Goal: Information Seeking & Learning: Learn about a topic

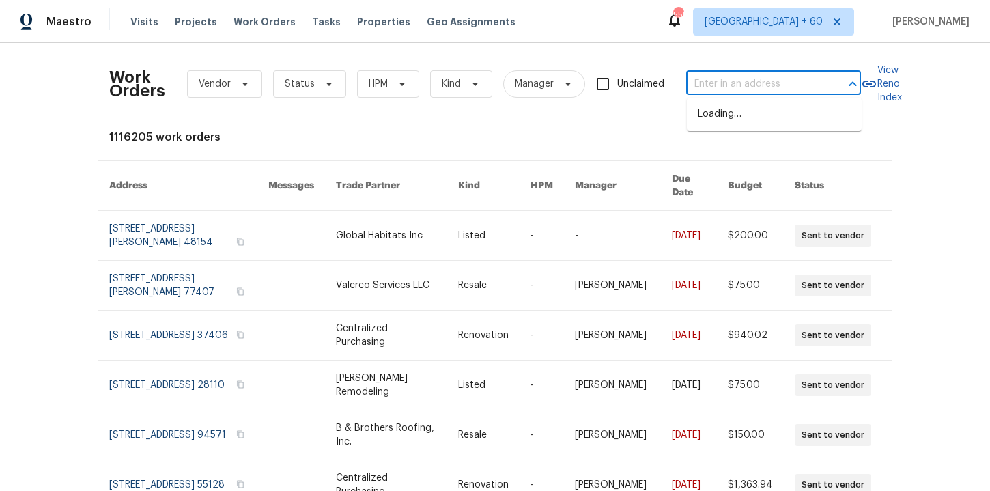
click at [705, 77] on input "text" at bounding box center [754, 84] width 137 height 21
paste input "2005 [GEOGRAPHIC_DATA]"
type input "2005 [GEOGRAPHIC_DATA]"
click at [746, 119] on li "[STREET_ADDRESS]" at bounding box center [774, 114] width 175 height 23
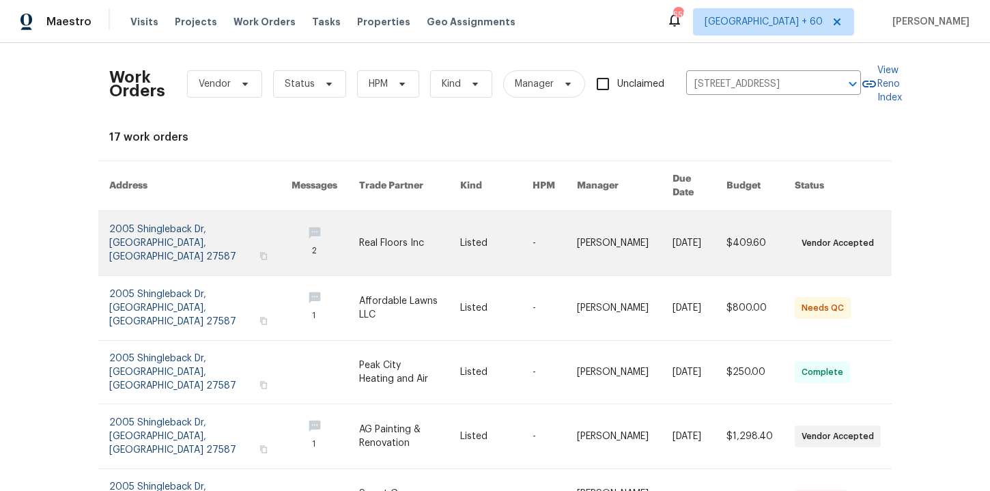
click at [164, 211] on link at bounding box center [200, 243] width 182 height 64
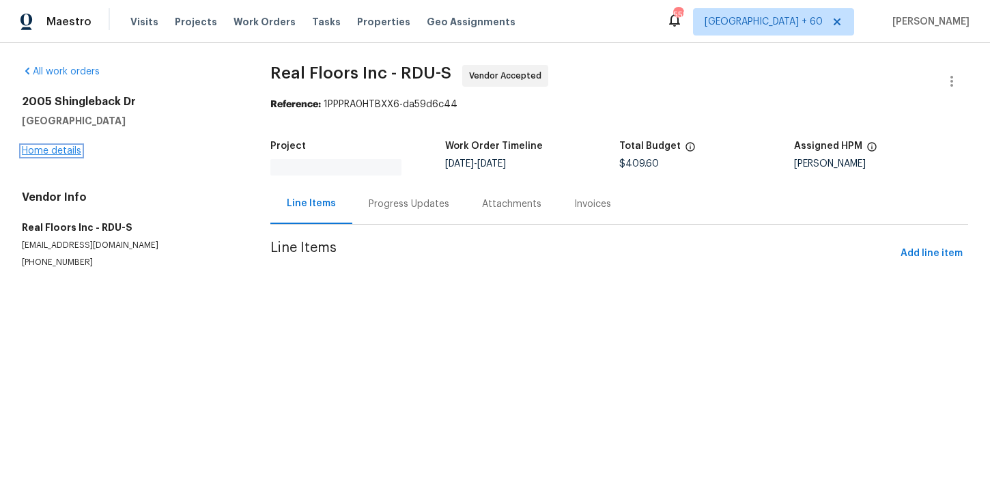
click at [45, 150] on link "Home details" at bounding box center [51, 151] width 59 height 10
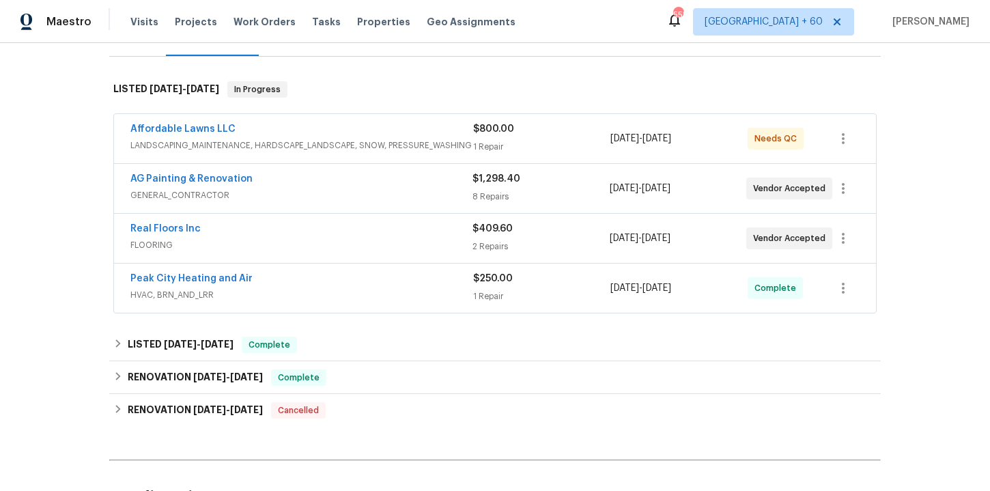
scroll to position [237, 0]
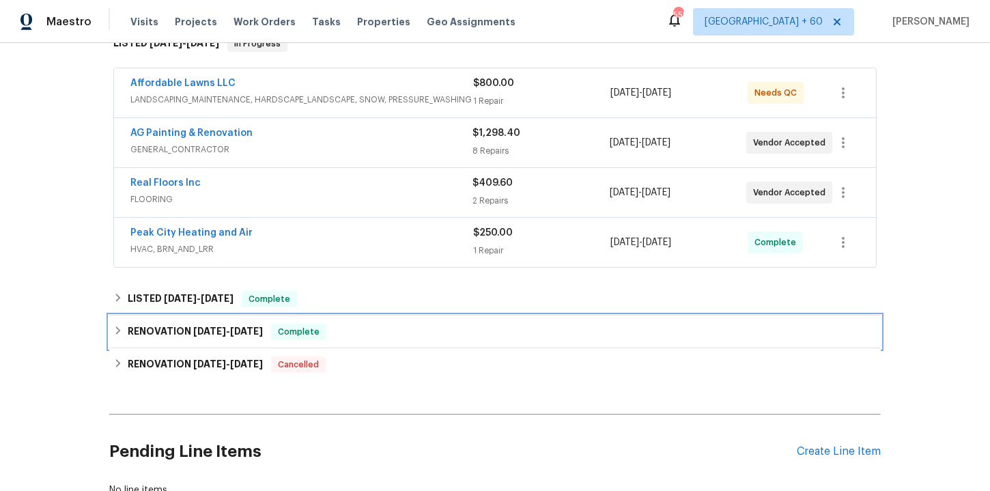
click at [335, 330] on div "RENOVATION [DATE] - [DATE] Complete" at bounding box center [495, 332] width 764 height 16
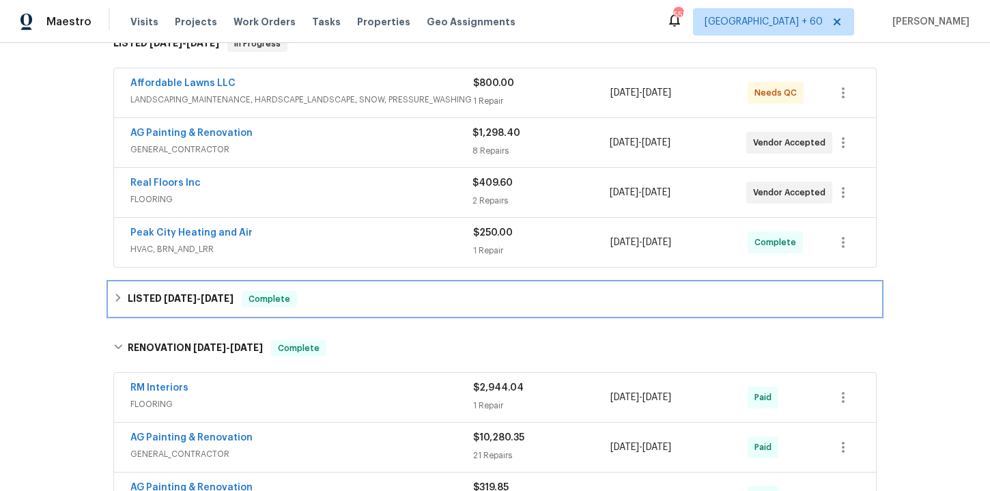
click at [327, 283] on div "LISTED [DATE] - [DATE] Complete" at bounding box center [495, 299] width 772 height 33
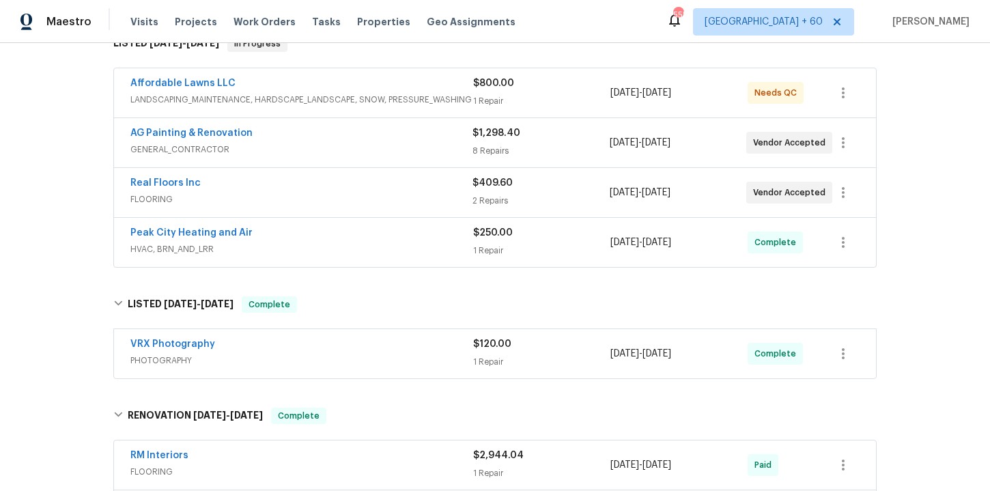
click at [346, 228] on div "Peak City Heating and Air" at bounding box center [301, 234] width 343 height 16
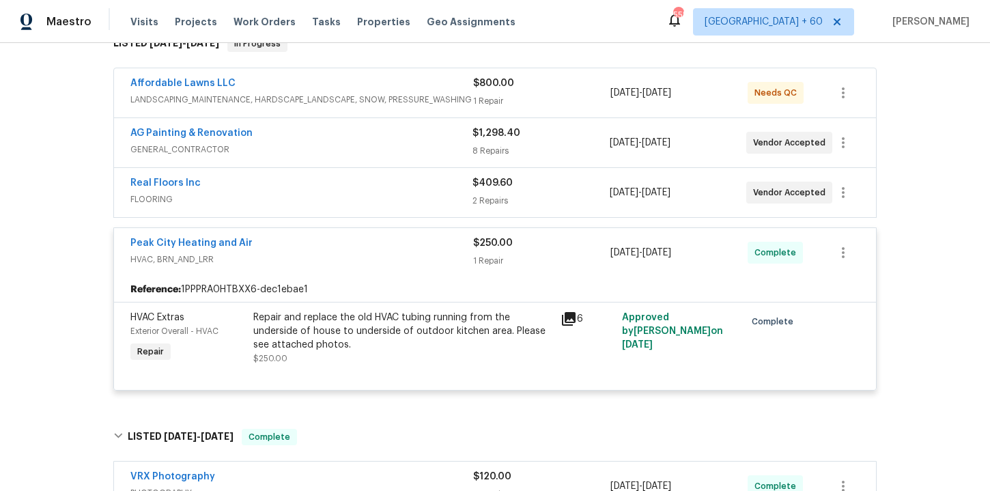
click at [356, 92] on div "Affordable Lawns LLC" at bounding box center [301, 84] width 343 height 16
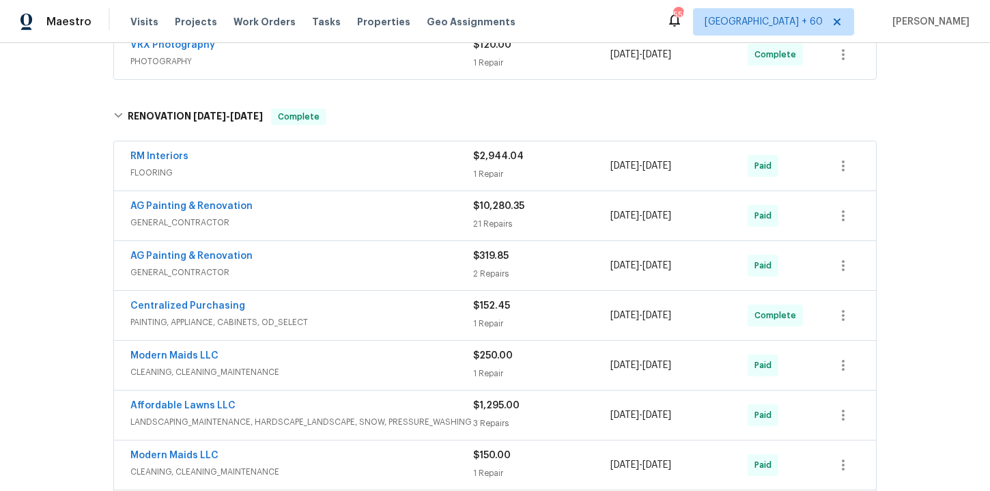
scroll to position [904, 0]
